Goal: Information Seeking & Learning: Check status

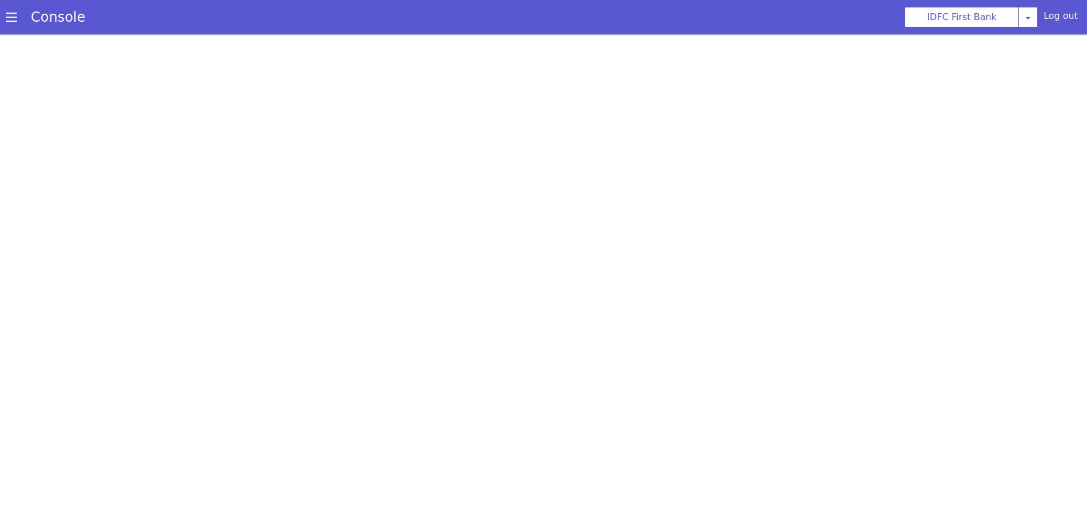
click at [18, 21] on link "Console" at bounding box center [58, 17] width 82 height 16
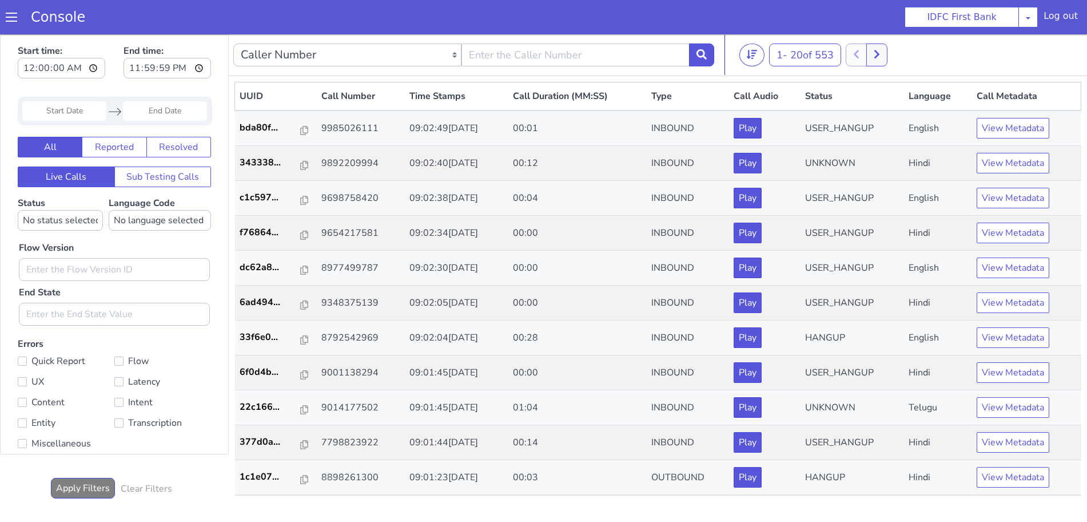
click at [9, 22] on span at bounding box center [11, 16] width 11 height 11
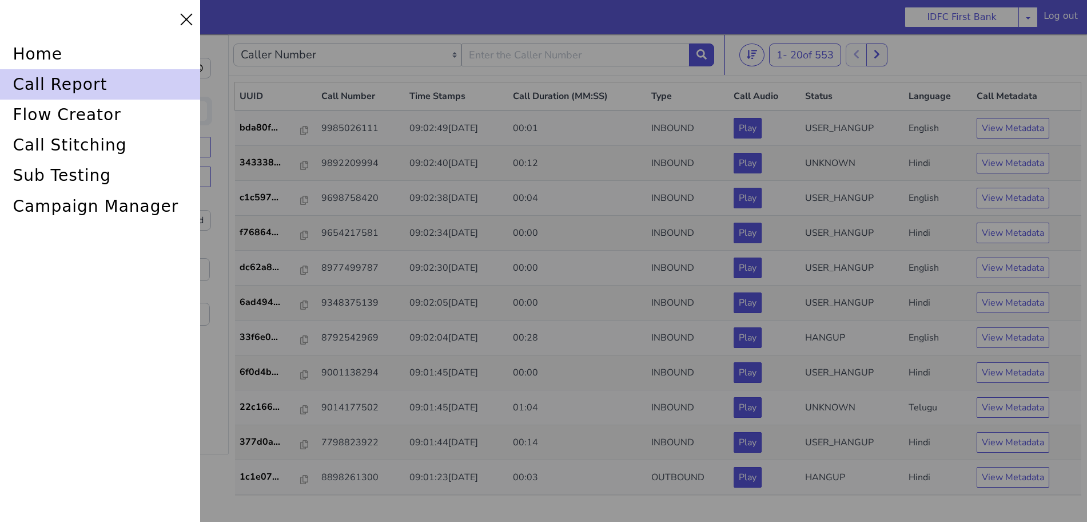
click at [66, 87] on div "call report" at bounding box center [100, 84] width 200 height 30
click at [118, 88] on div "call report" at bounding box center [100, 84] width 200 height 30
click at [27, 73] on div "call report" at bounding box center [100, 84] width 200 height 30
click at [42, 76] on div "call report" at bounding box center [100, 84] width 200 height 30
click at [49, 78] on div "call report" at bounding box center [100, 84] width 200 height 30
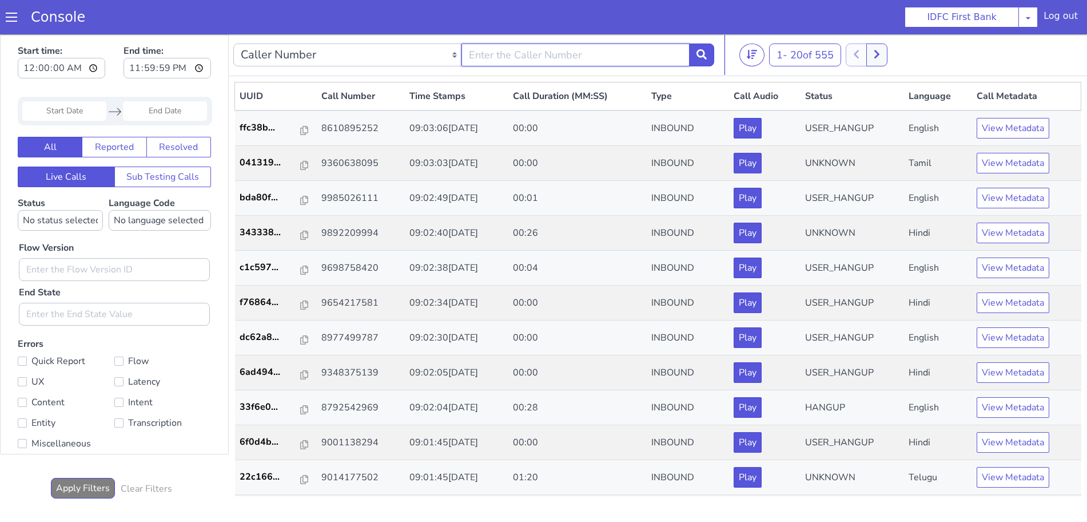
click at [553, 60] on input "text" at bounding box center [576, 54] width 228 height 23
click at [566, 54] on input "text" at bounding box center [576, 54] width 228 height 23
type input "6352248031"
click at [708, 52] on button at bounding box center [701, 54] width 25 height 23
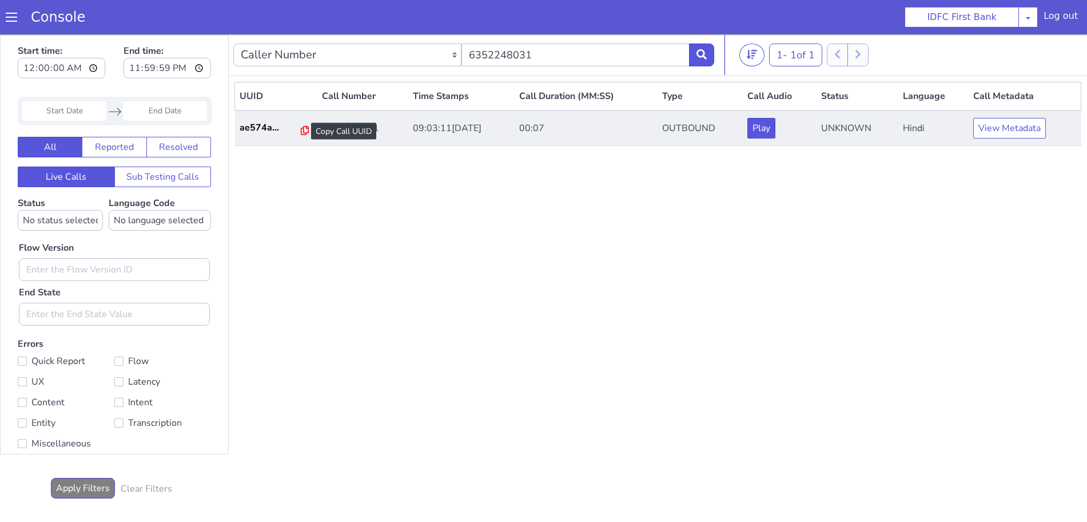
click at [301, 130] on icon at bounding box center [305, 130] width 8 height 9
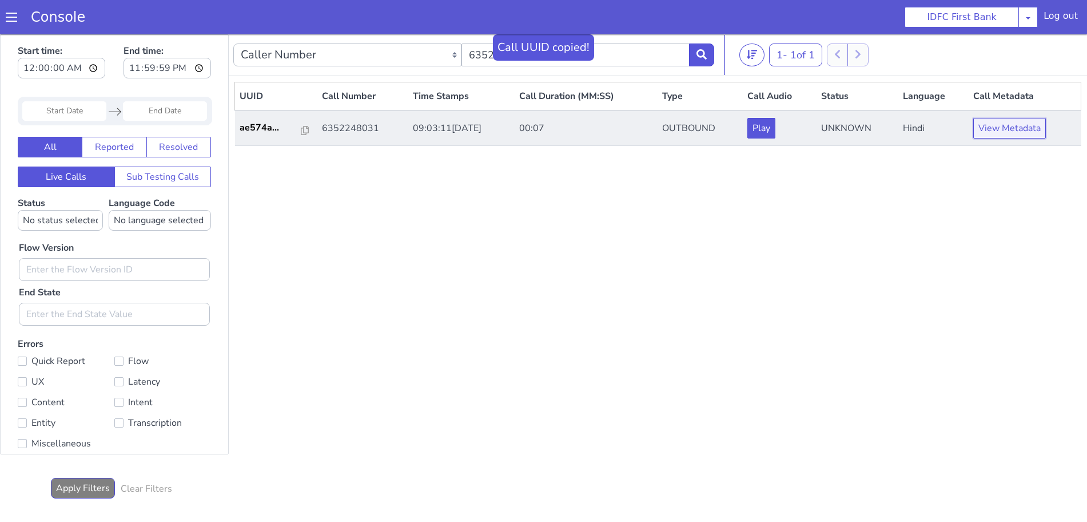
click at [1040, 128] on button "View Metadata" at bounding box center [1010, 128] width 73 height 21
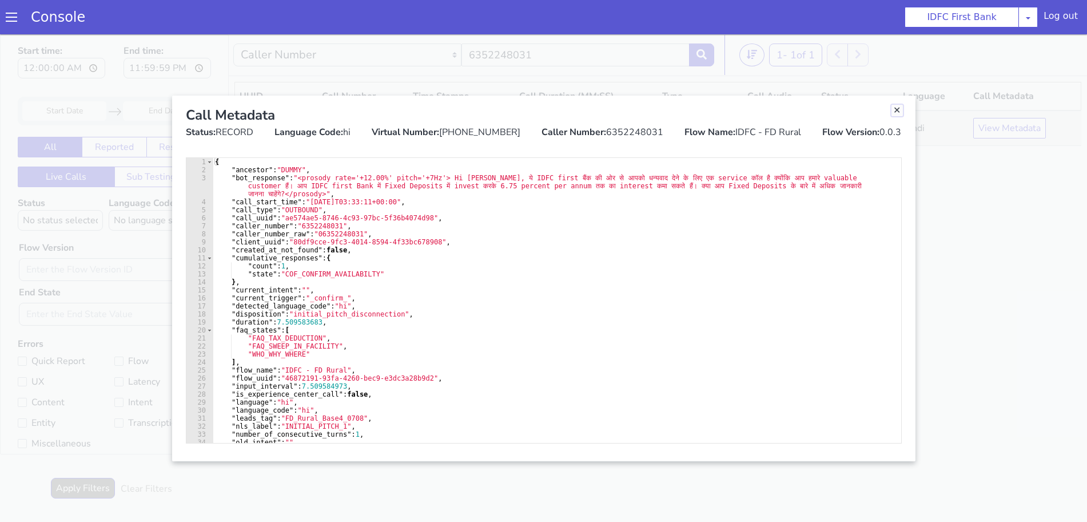
click at [897, 110] on link "Close" at bounding box center [897, 110] width 11 height 11
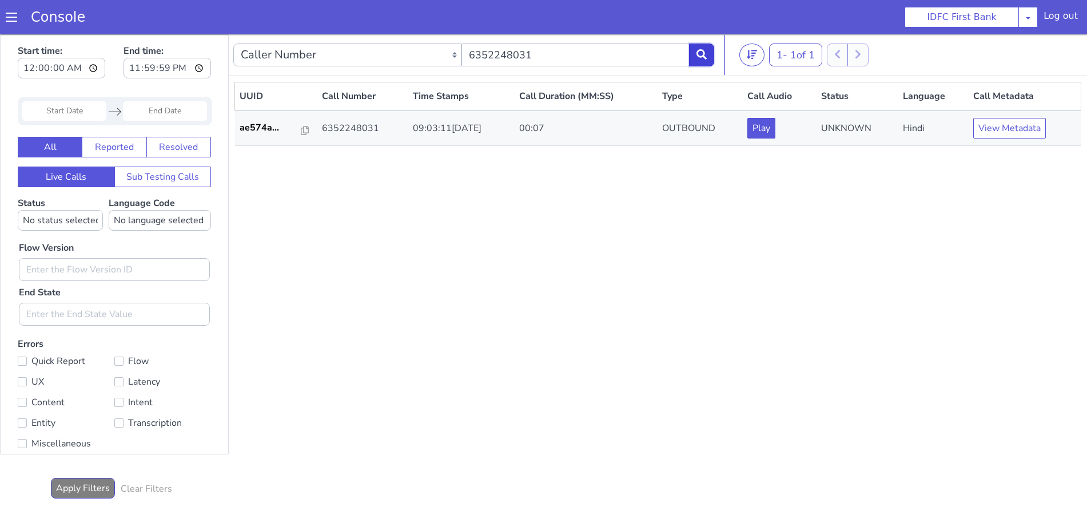
click at [702, 63] on button at bounding box center [701, 54] width 25 height 23
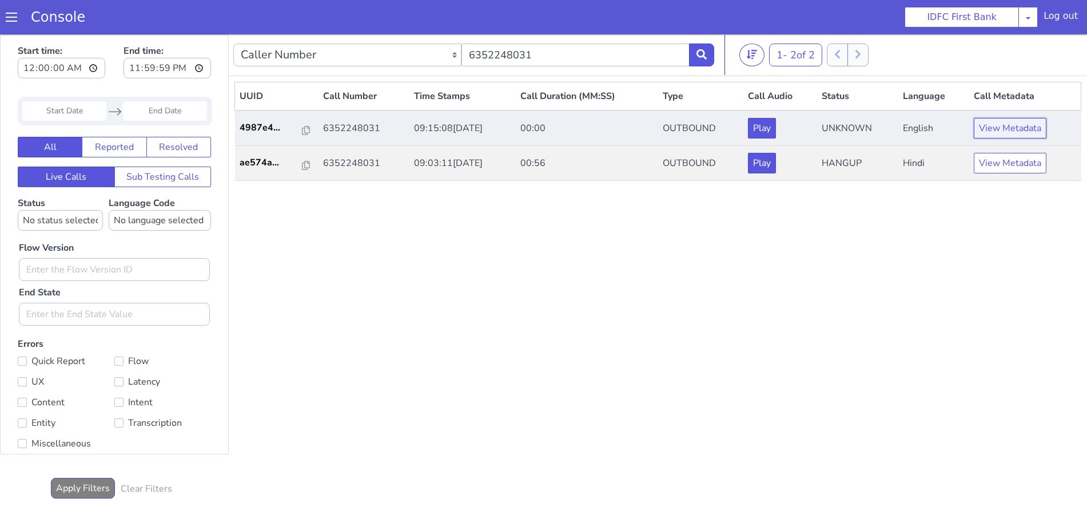
click at [988, 132] on button "View Metadata" at bounding box center [1010, 128] width 73 height 21
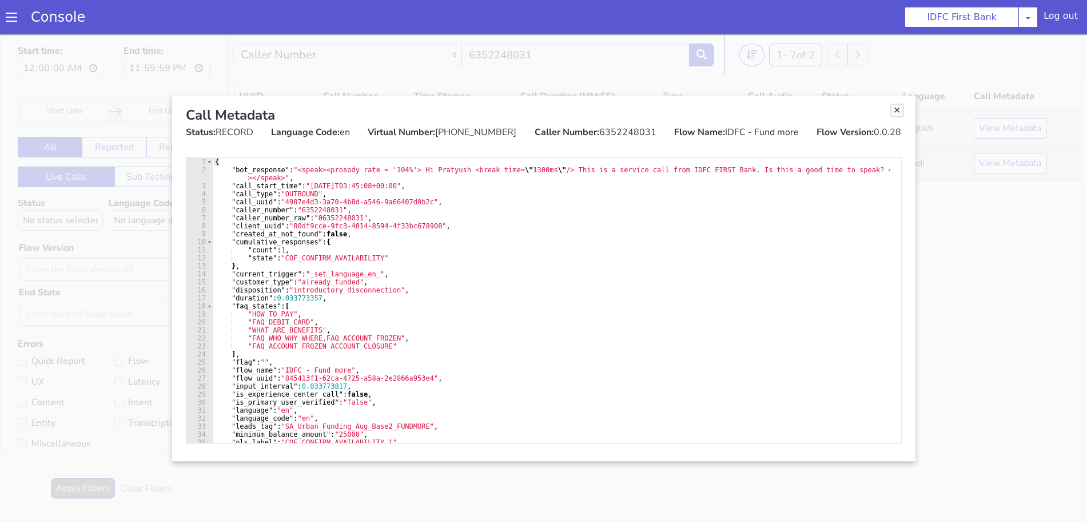
click at [897, 109] on link "Close" at bounding box center [897, 110] width 11 height 11
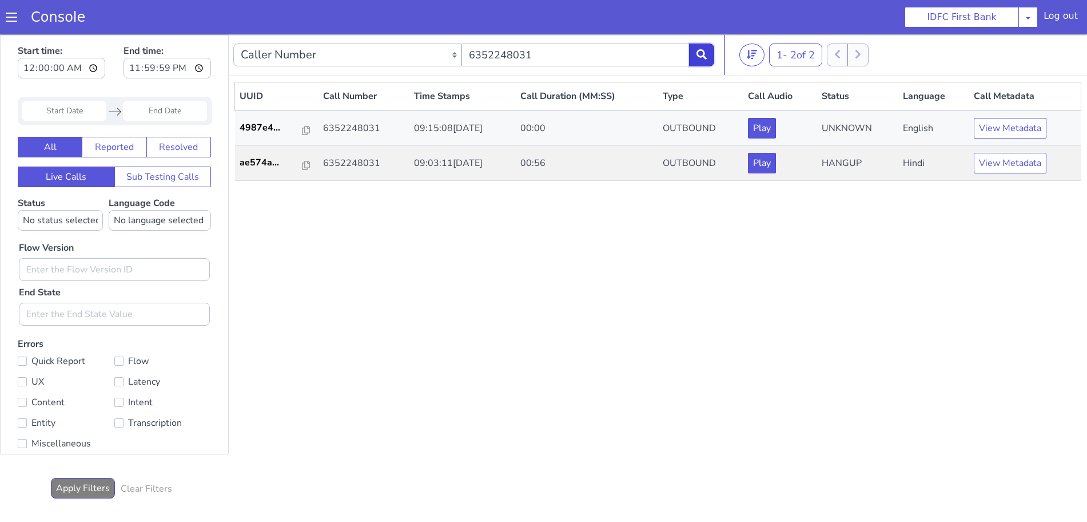
click at [703, 54] on icon at bounding box center [702, 54] width 10 height 10
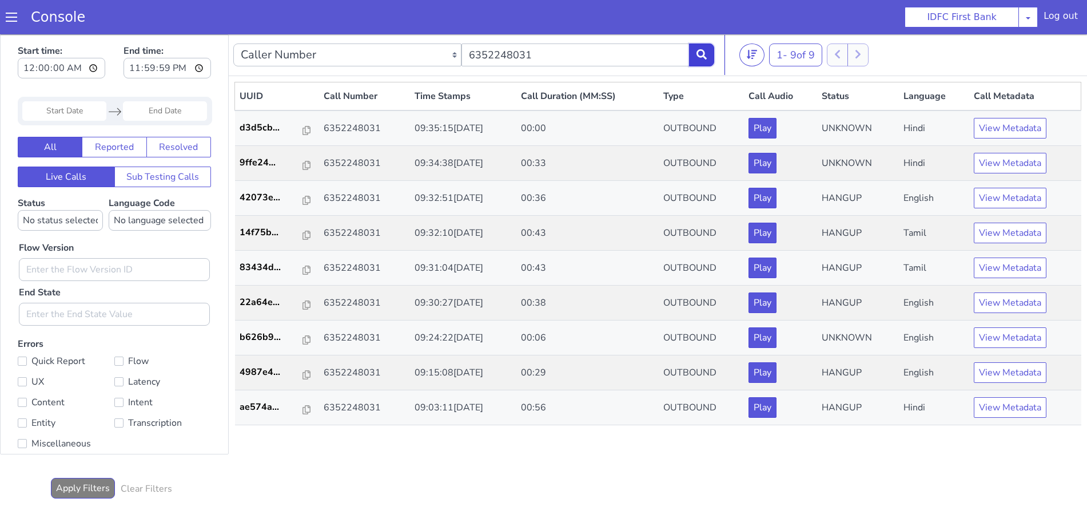
click at [696, 50] on button at bounding box center [701, 54] width 25 height 23
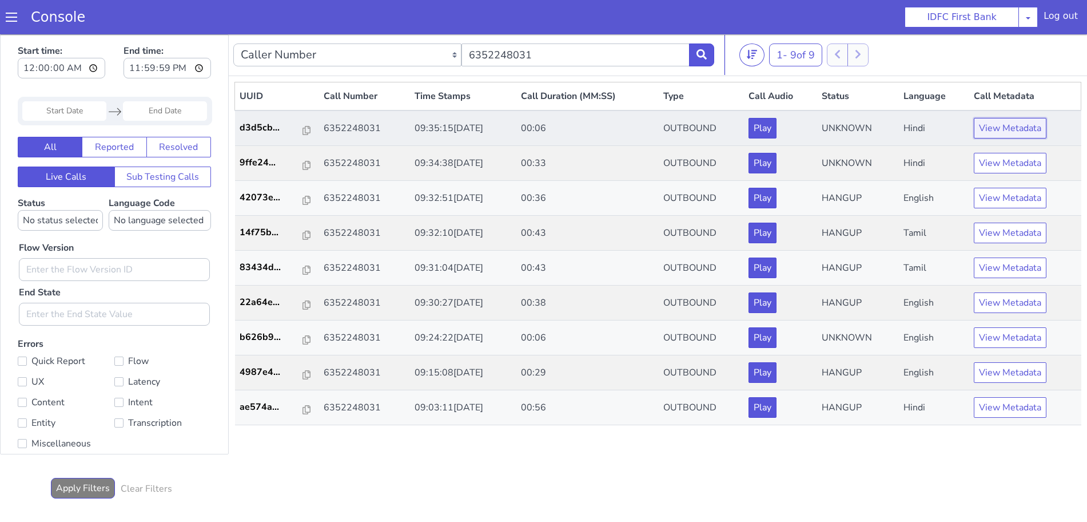
click at [988, 130] on button "View Metadata" at bounding box center [1010, 128] width 73 height 21
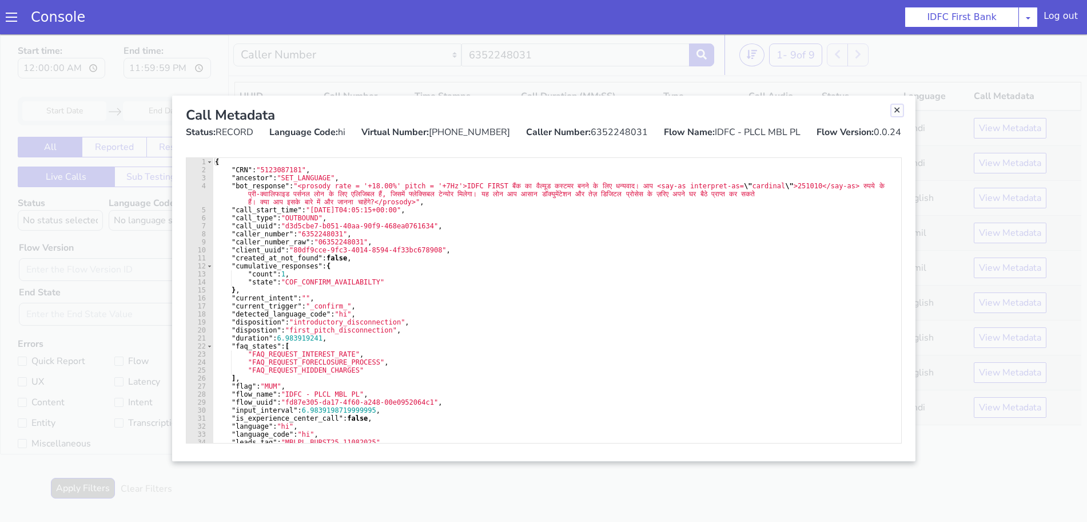
click at [895, 109] on link "Close" at bounding box center [897, 110] width 11 height 11
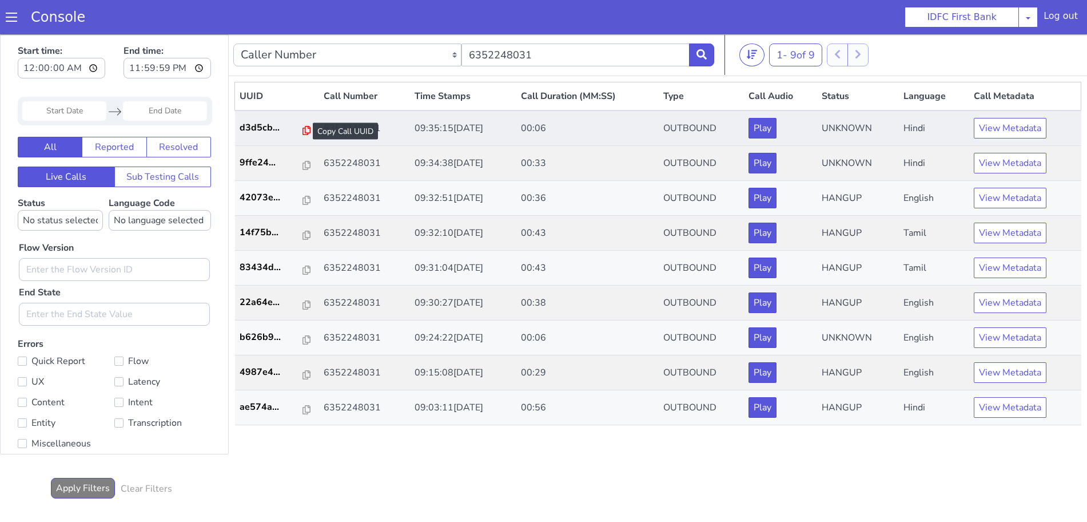
click at [303, 132] on icon at bounding box center [307, 130] width 8 height 9
